Goal: Task Accomplishment & Management: Manage account settings

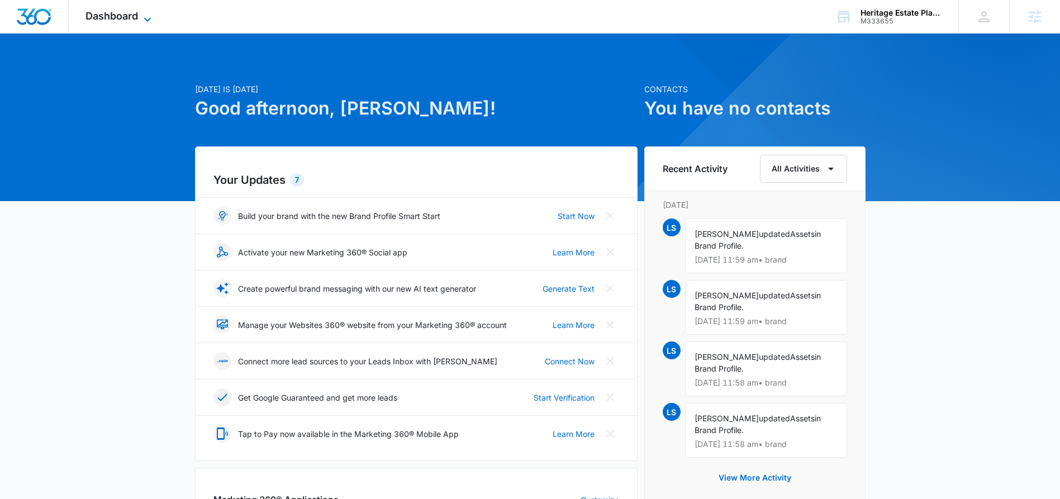
click at [150, 13] on icon at bounding box center [147, 19] width 13 height 13
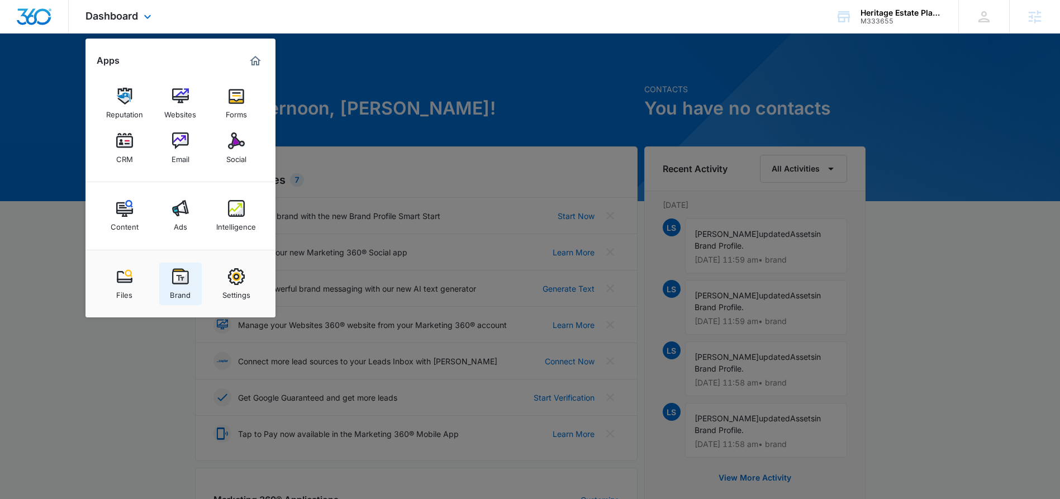
click at [182, 273] on img at bounding box center [180, 276] width 17 height 17
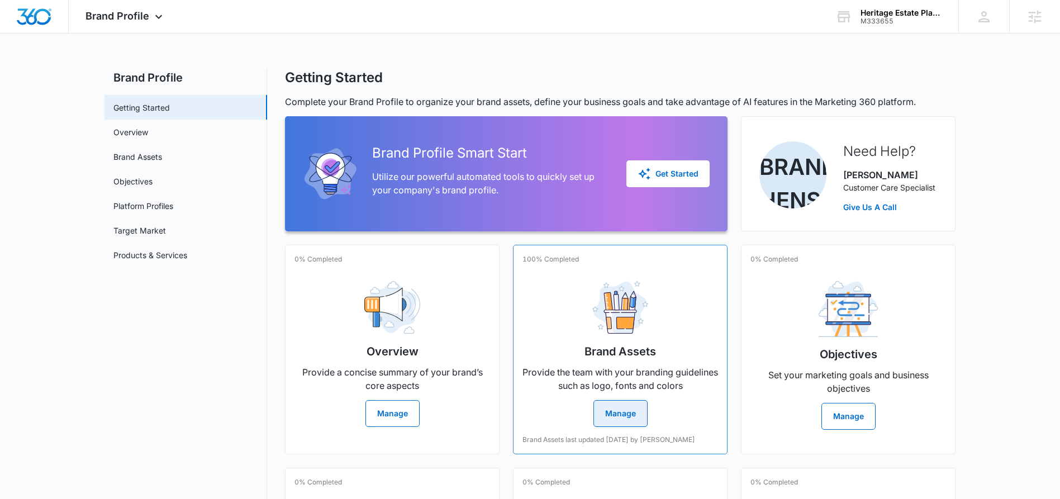
click at [628, 414] on button "Manage" at bounding box center [621, 413] width 54 height 27
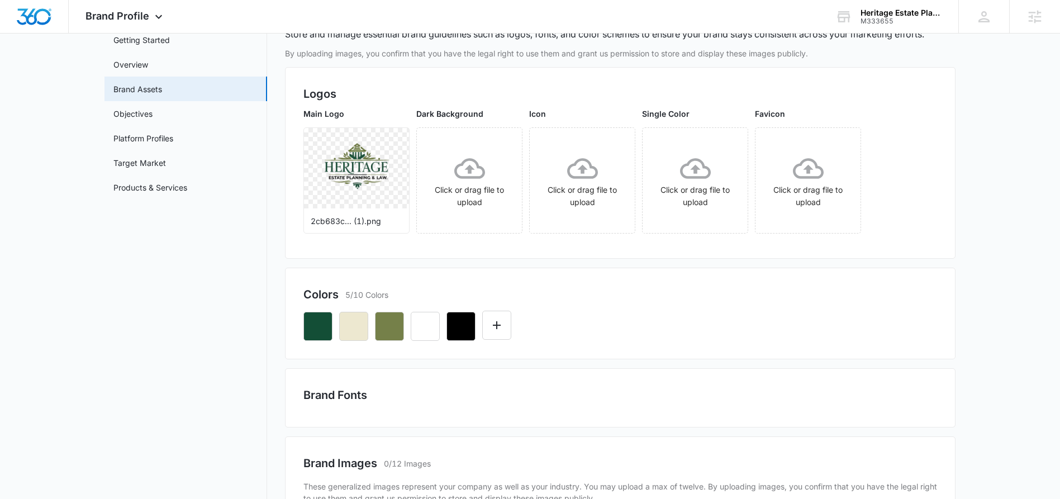
scroll to position [79, 0]
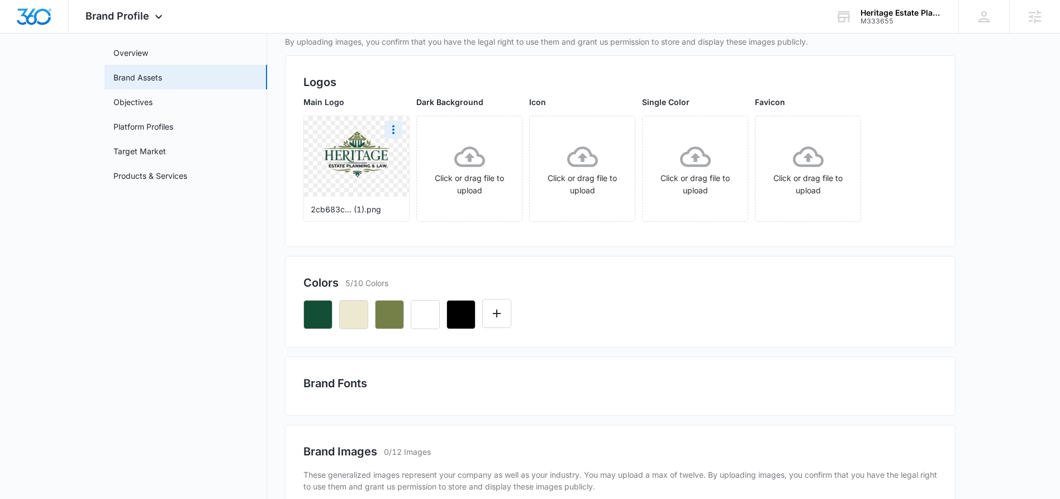
click at [331, 158] on img at bounding box center [357, 156] width 79 height 67
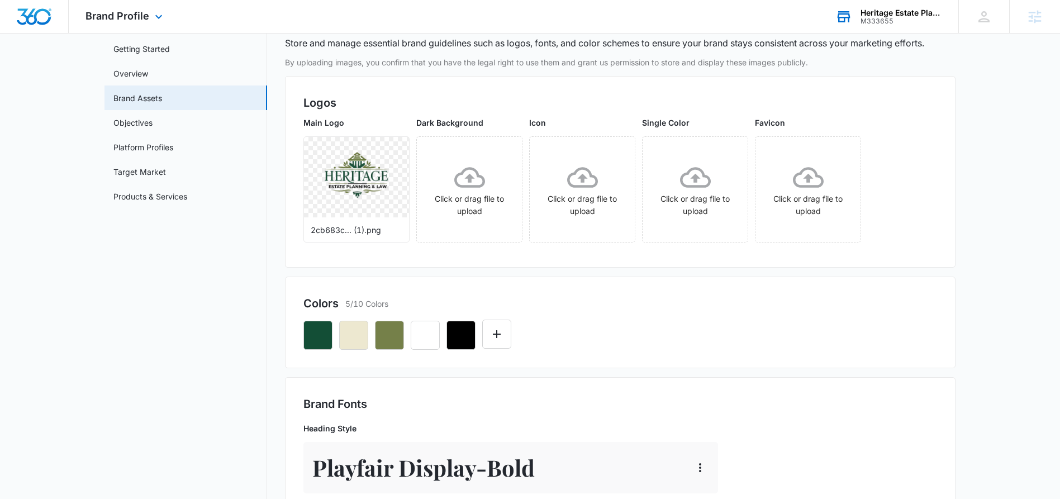
scroll to position [58, 0]
drag, startPoint x: 354, startPoint y: 205, endPoint x: 548, endPoint y: 264, distance: 203.0
click at [548, 264] on div "Logos Main Logo 2cb683c... (1).png Dark Background Click or drag file to upload…" at bounding box center [620, 173] width 671 height 192
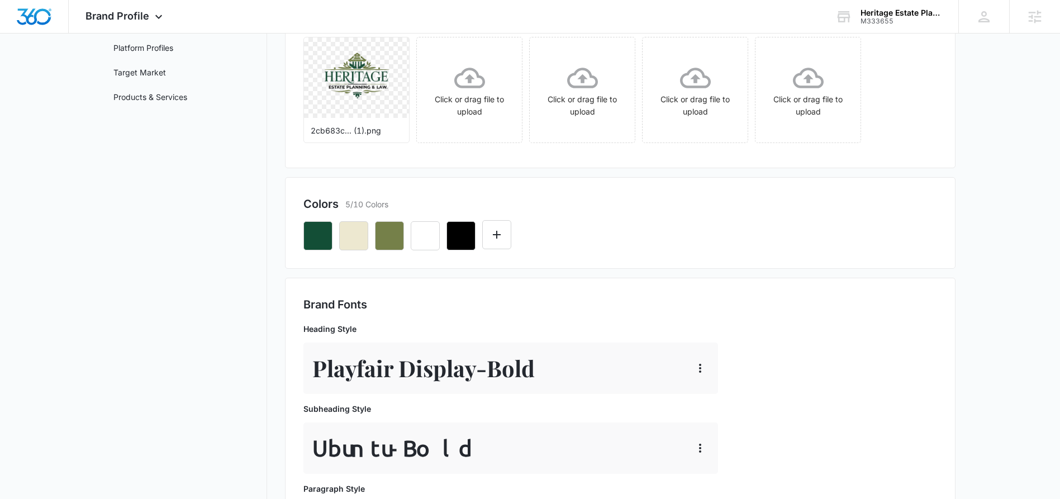
scroll to position [263, 0]
